Goal: Information Seeking & Learning: Learn about a topic

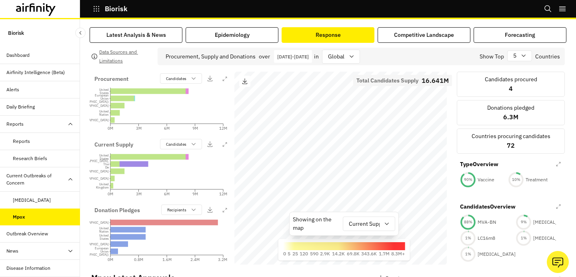
click at [271, 43] on div "Data Sources and Limitations Procurement, Supply and Donations over [DATE] - [D…" at bounding box center [328, 275] width 476 height 464
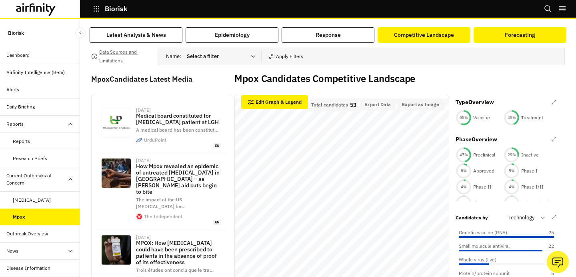
click at [512, 28] on button "Forecasting" at bounding box center [519, 35] width 93 height 16
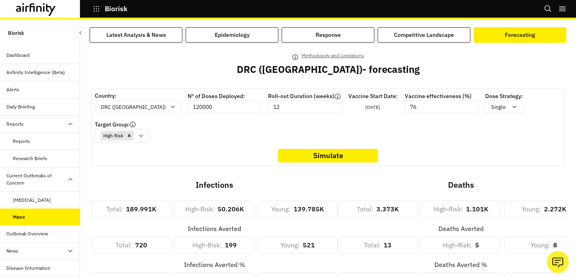
click at [346, 58] on p "Methodology and Limitations" at bounding box center [332, 55] width 62 height 9
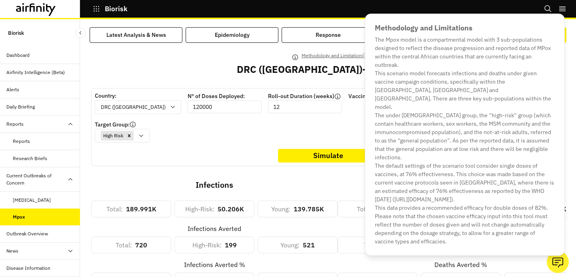
click at [353, 67] on h2 "DRC (Congo) - forecasting" at bounding box center [328, 70] width 183 height 12
